Goal: Check status: Check status

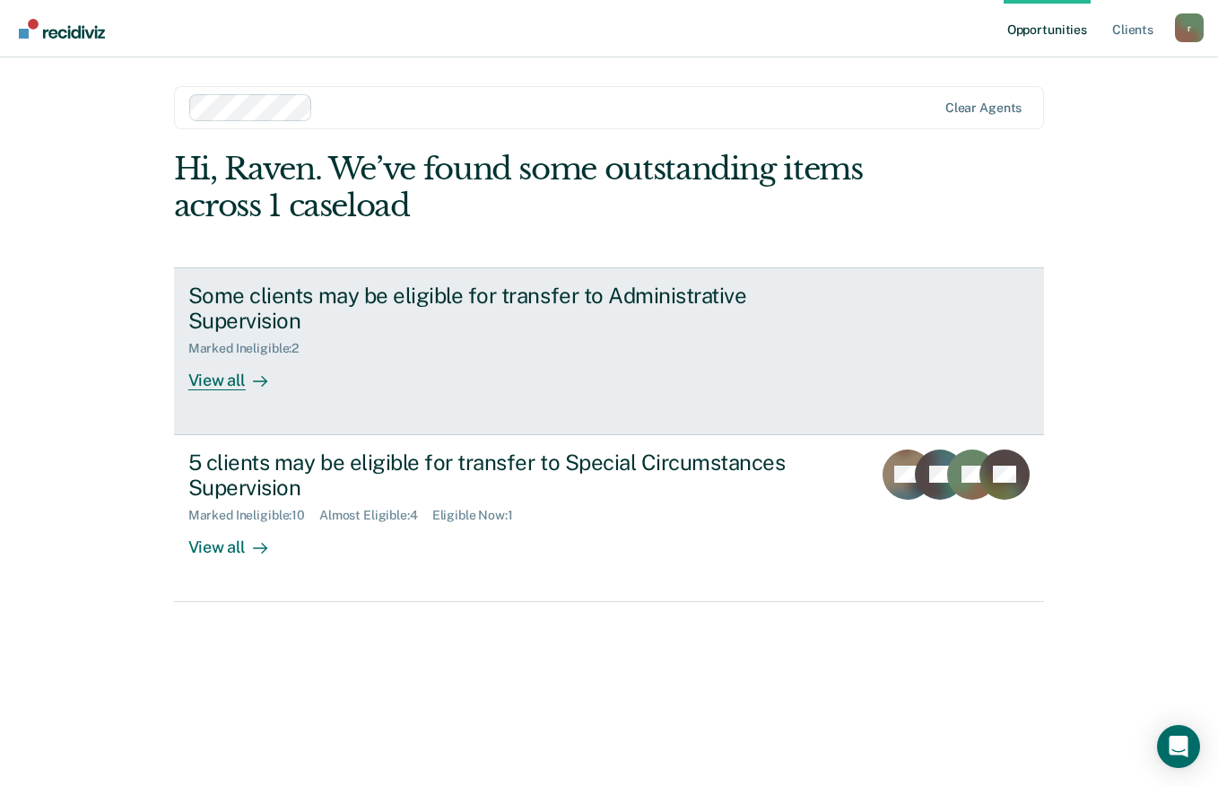
click at [224, 384] on div "View all" at bounding box center [238, 373] width 100 height 35
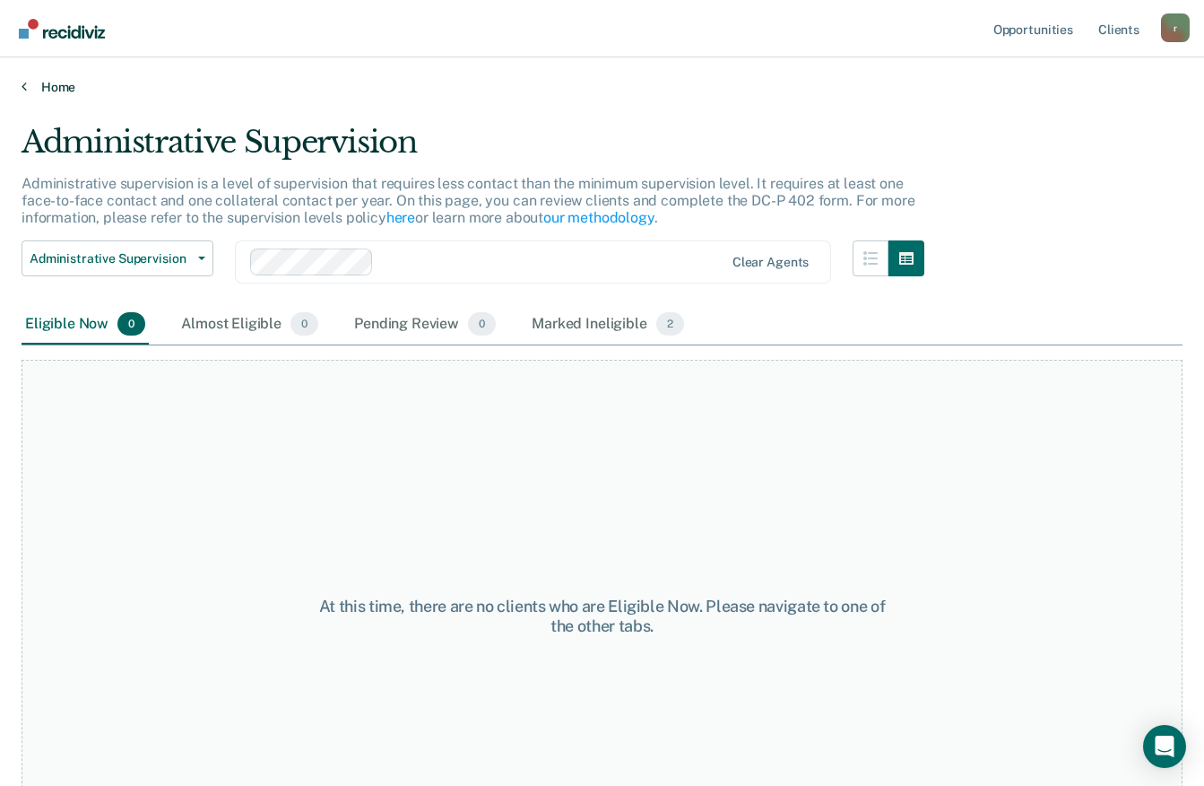
click at [56, 86] on link "Home" at bounding box center [602, 87] width 1161 height 16
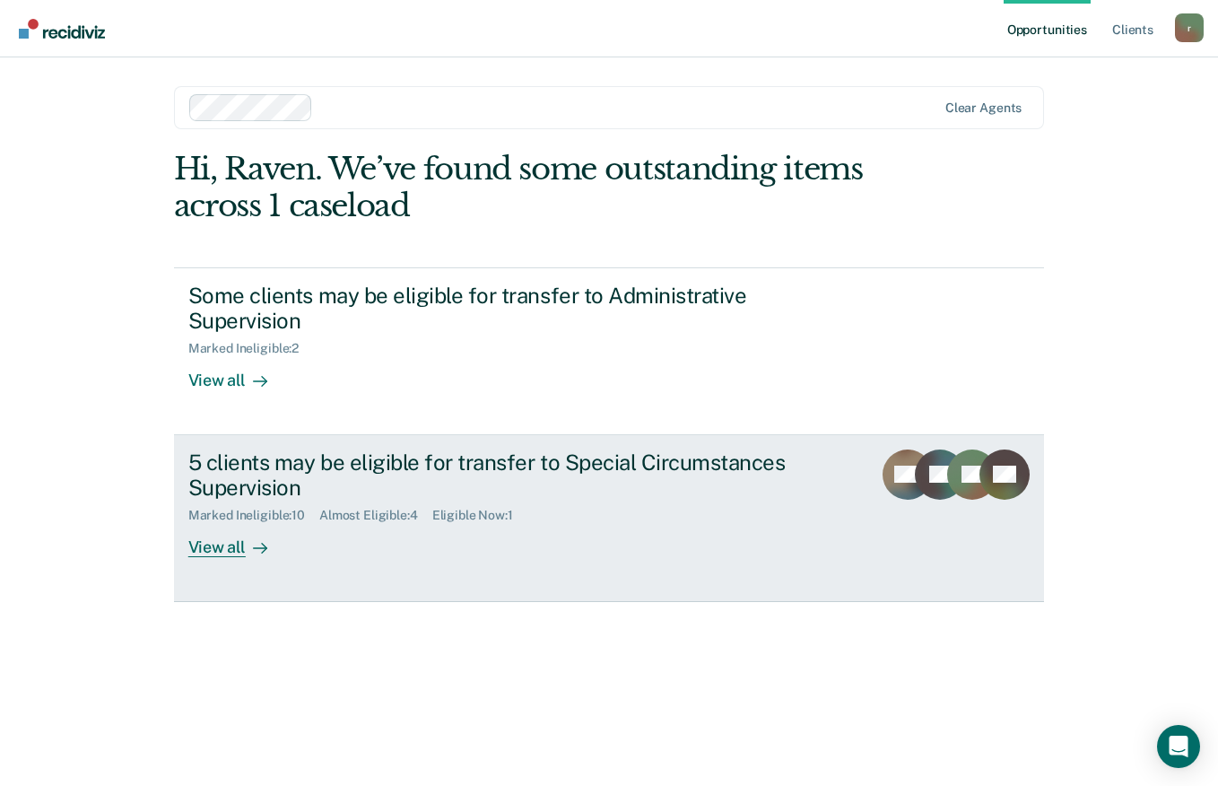
click at [233, 555] on div "View all" at bounding box center [238, 540] width 100 height 35
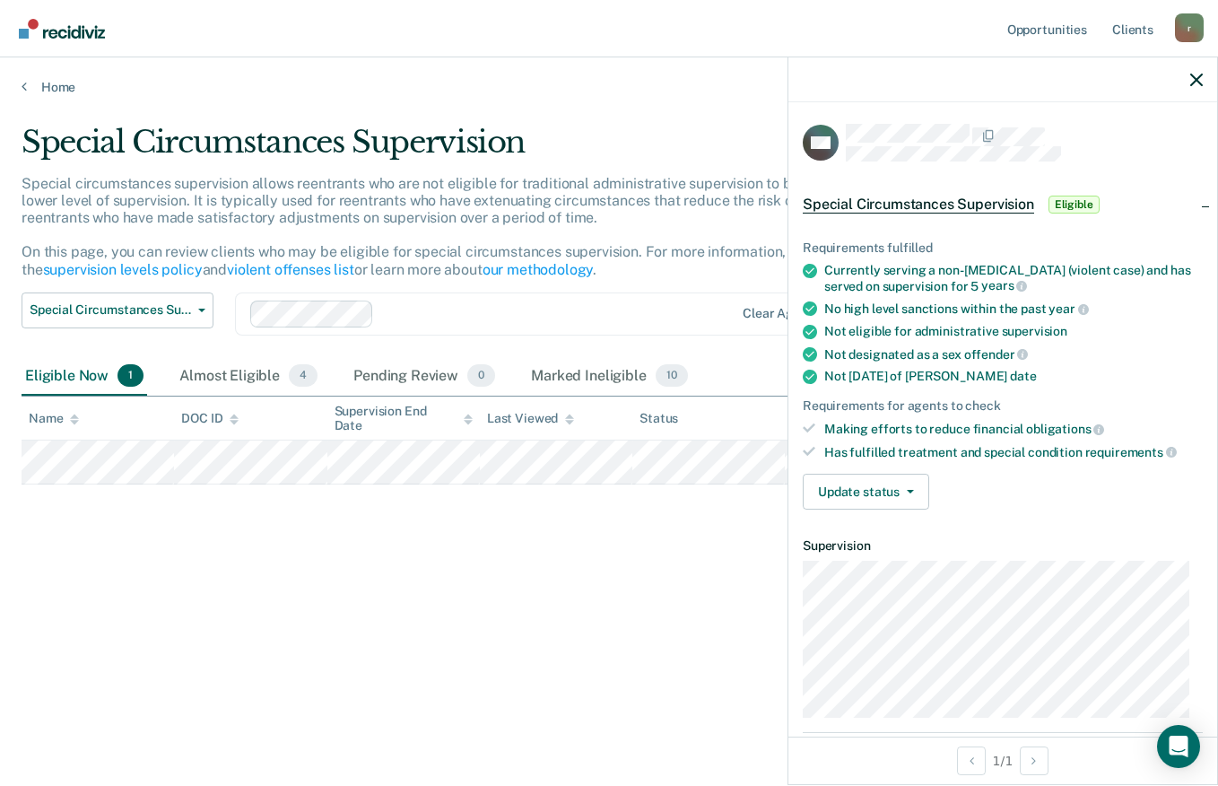
click at [1103, 505] on div "Update status [PERSON_NAME] Review Mark Ineligible" at bounding box center [1003, 491] width 400 height 36
drag, startPoint x: 1114, startPoint y: 512, endPoint x: 1124, endPoint y: 508, distance: 11.3
click at [1124, 508] on div "Requirements fulfilled Currently serving a non-[MEDICAL_DATA] (violent case) an…" at bounding box center [1002, 368] width 429 height 312
drag, startPoint x: 1099, startPoint y: 421, endPoint x: 1125, endPoint y: 388, distance: 42.2
click at [1125, 388] on ul "Requirements fulfilled Currently serving a non-[MEDICAL_DATA] (violent case) an…" at bounding box center [1003, 349] width 400 height 219
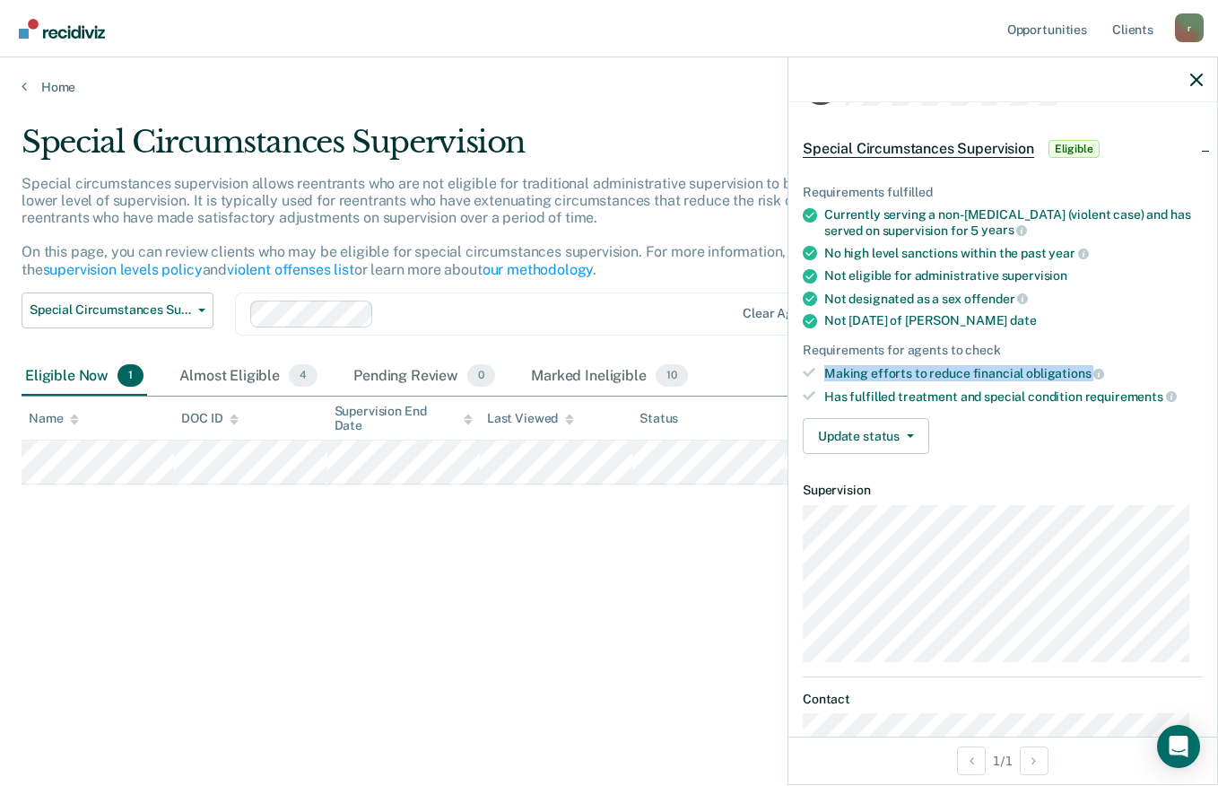
scroll to position [90, 0]
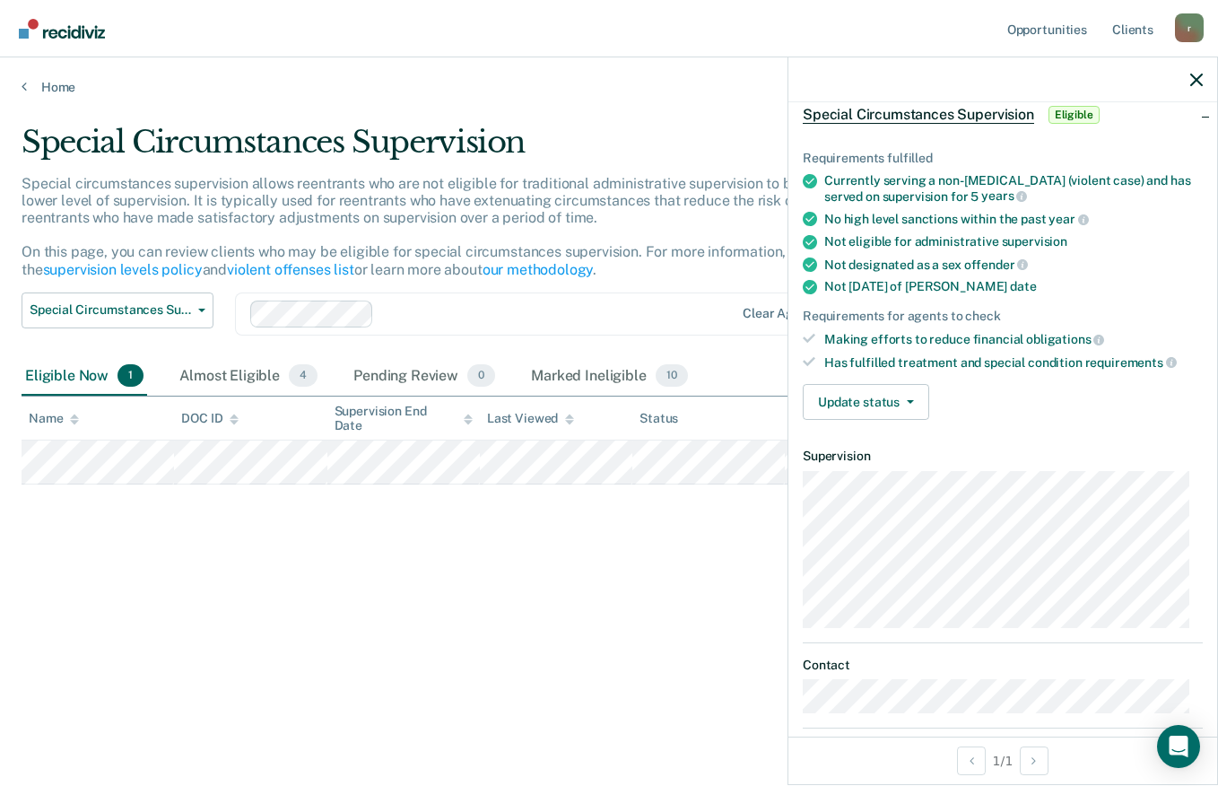
drag, startPoint x: 1070, startPoint y: 410, endPoint x: 1066, endPoint y: 429, distance: 19.2
click at [1066, 429] on div "Requirements fulfilled Currently serving a non-[MEDICAL_DATA] (violent case) an…" at bounding box center [1002, 278] width 429 height 312
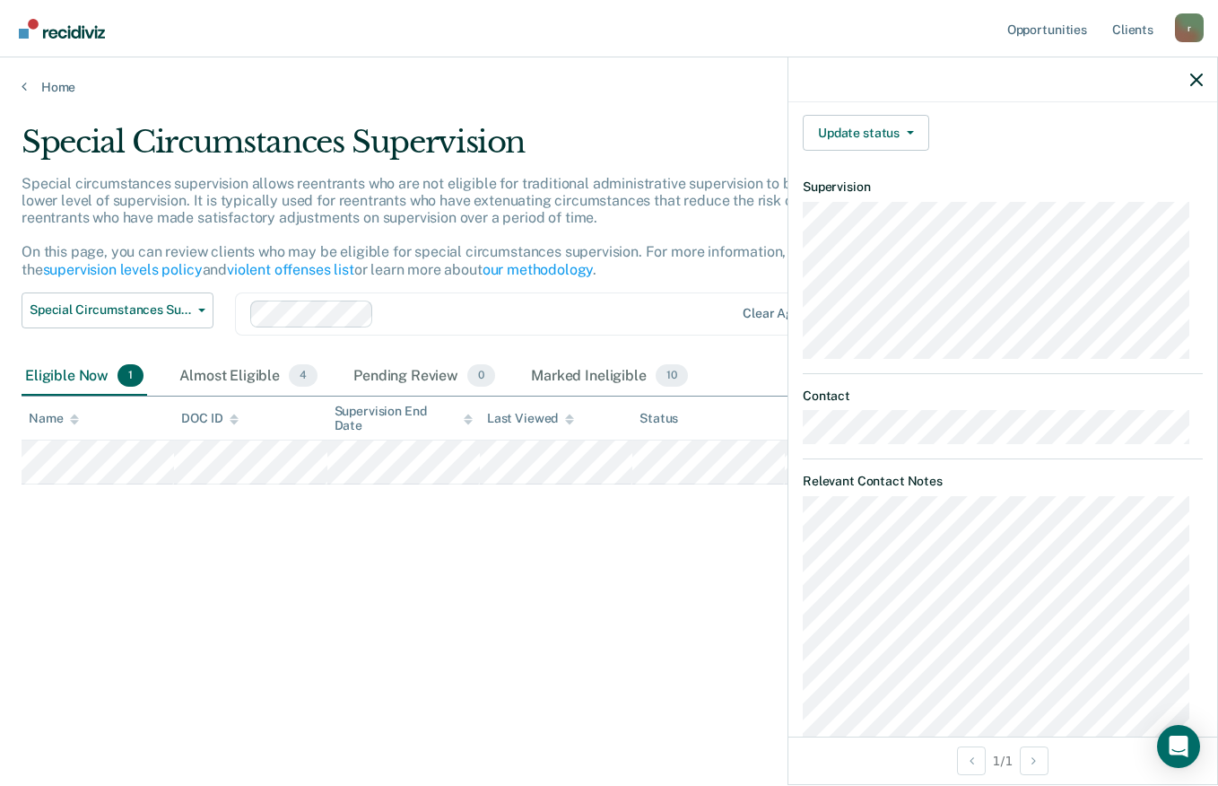
scroll to position [447, 0]
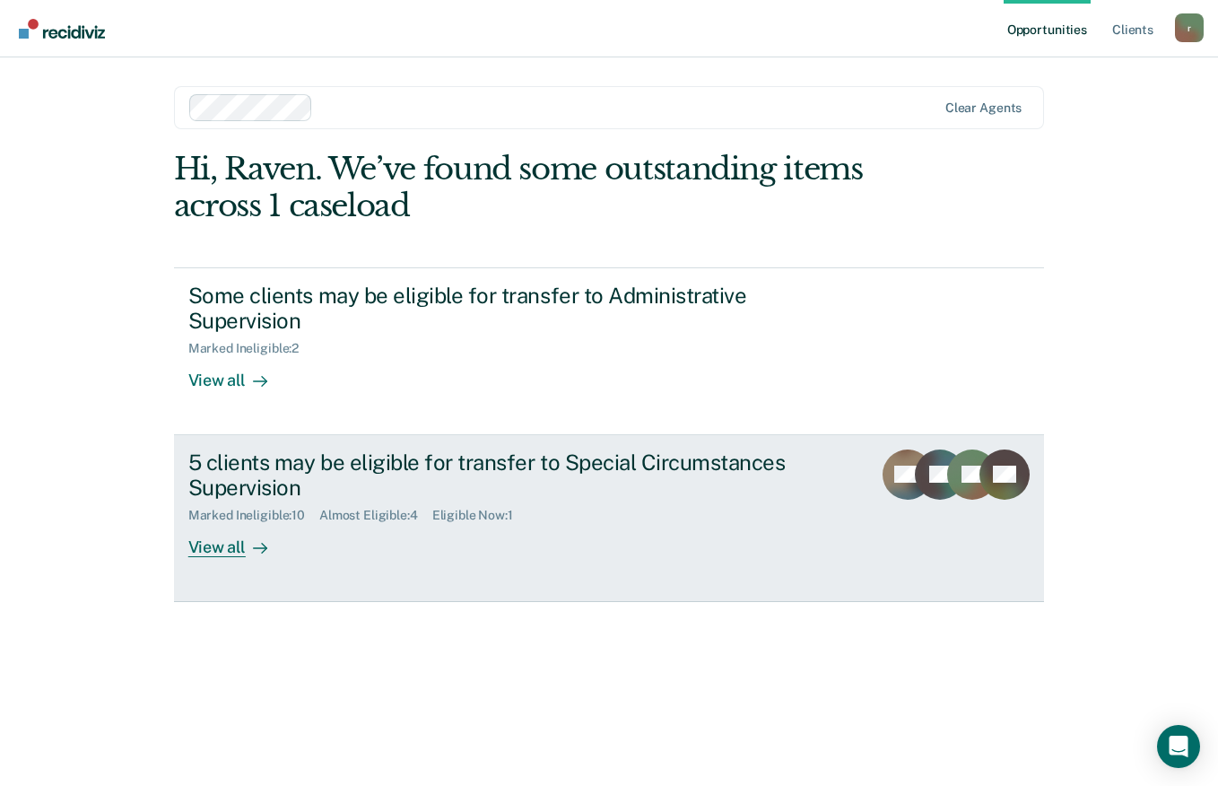
click at [228, 549] on div "View all" at bounding box center [238, 540] width 100 height 35
